Goal: Information Seeking & Learning: Check status

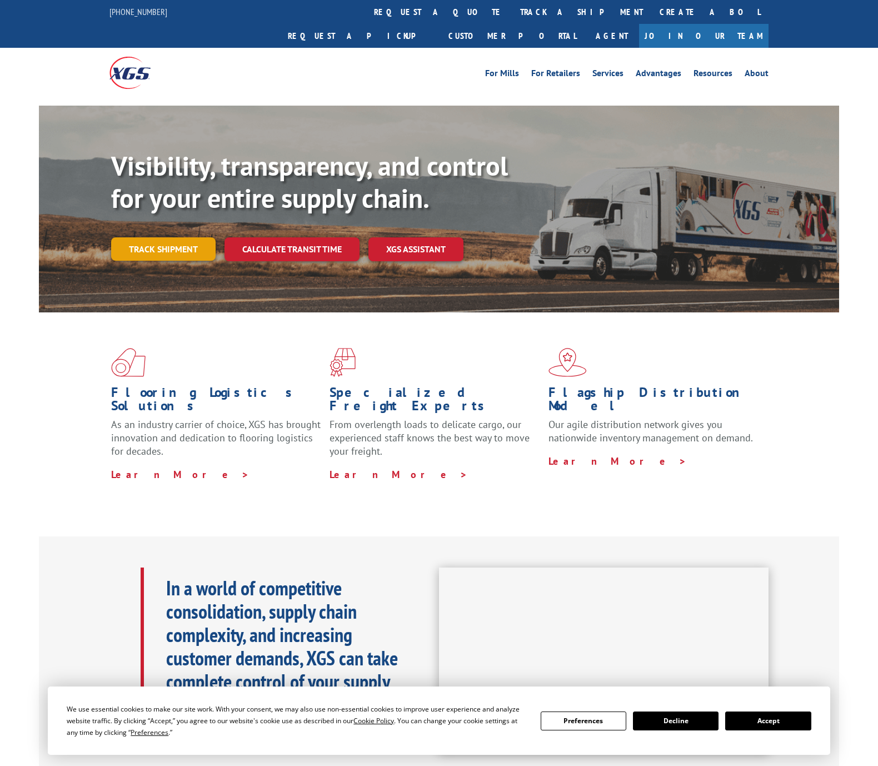
click at [176, 237] on link "Track shipment" at bounding box center [163, 248] width 104 height 23
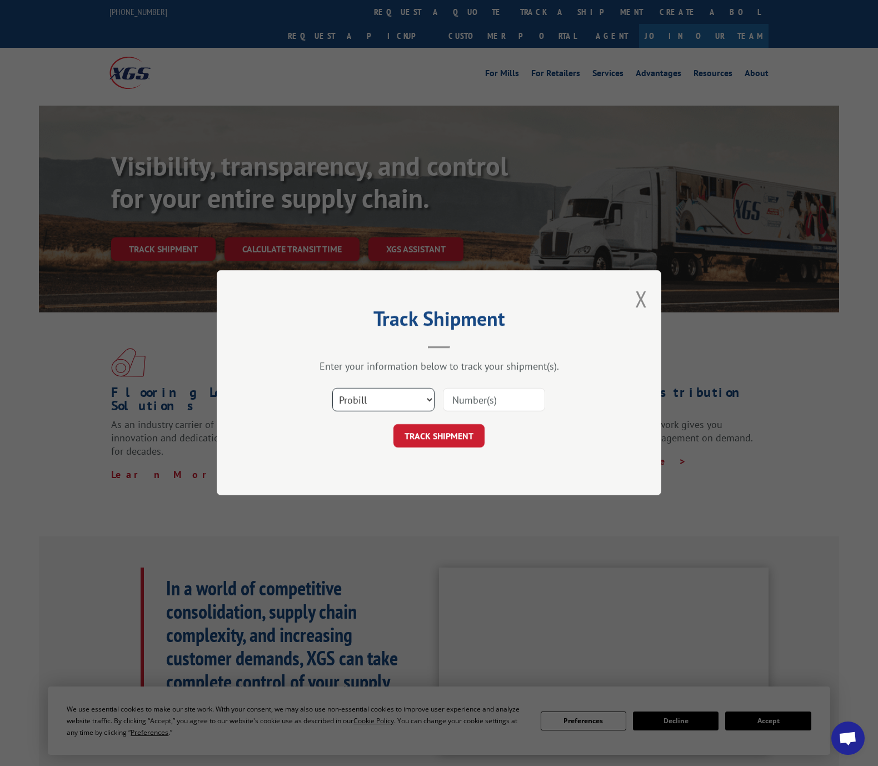
click at [426, 403] on select "Select category... Probill BOL PO" at bounding box center [383, 399] width 102 height 23
select select "bol"
click at [332, 388] on select "Select category... Probill BOL PO" at bounding box center [383, 399] width 102 height 23
click at [462, 404] on input at bounding box center [494, 399] width 102 height 23
paste input "407669-01"
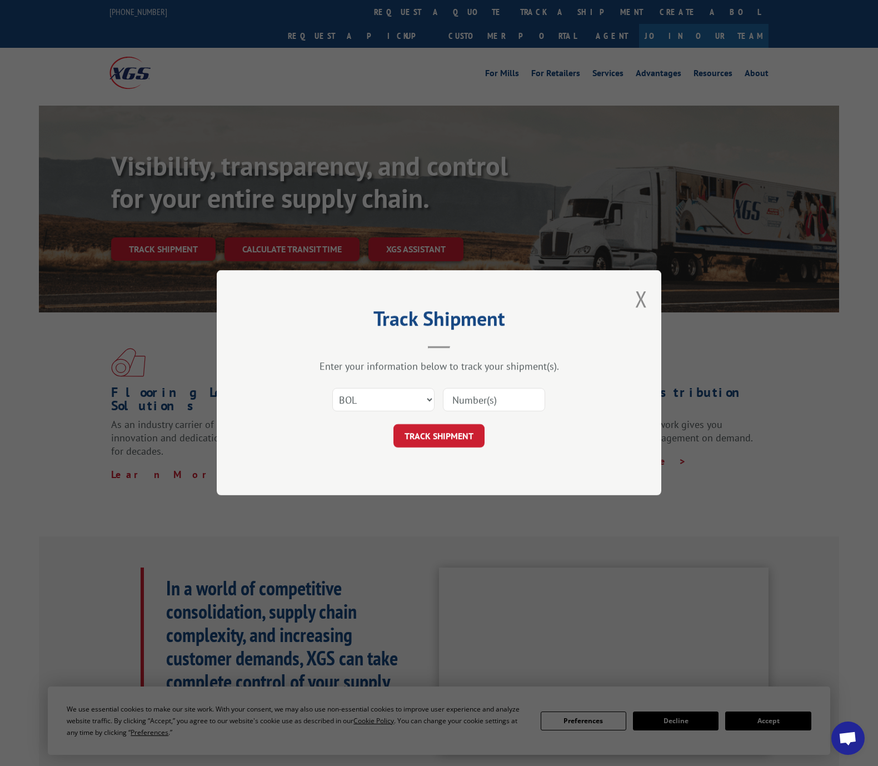
type input "407669-01"
click at [423, 430] on button "TRACK SHIPMENT" at bounding box center [438, 436] width 91 height 23
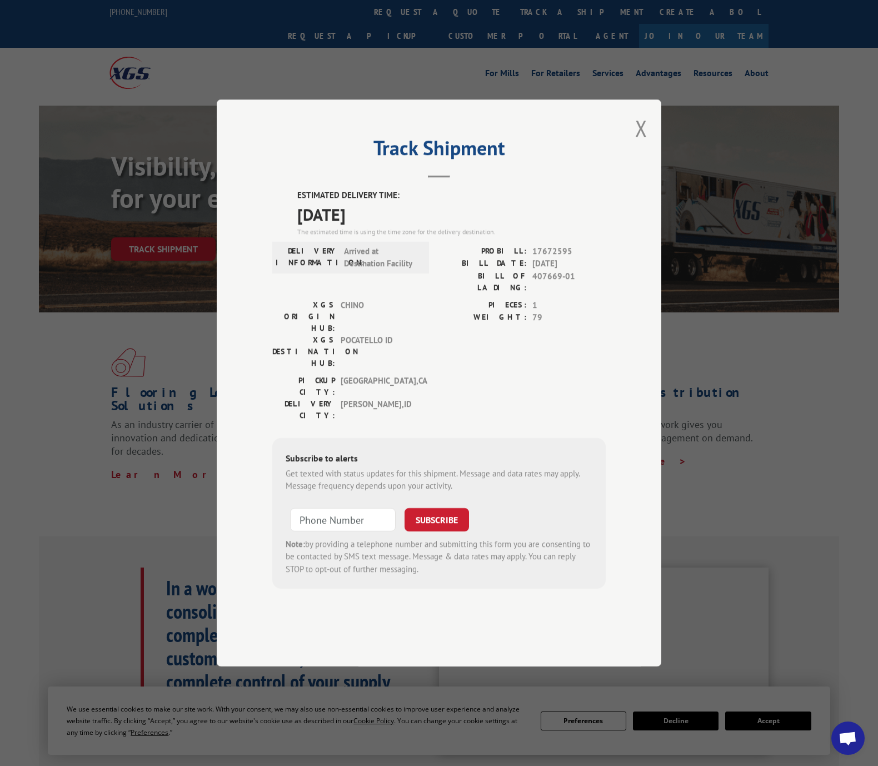
click at [607, 164] on div "Track Shipment ESTIMATED DELIVERY TIME: [DATE] The estimated time is using the …" at bounding box center [439, 382] width 445 height 567
